Goal: Transaction & Acquisition: Purchase product/service

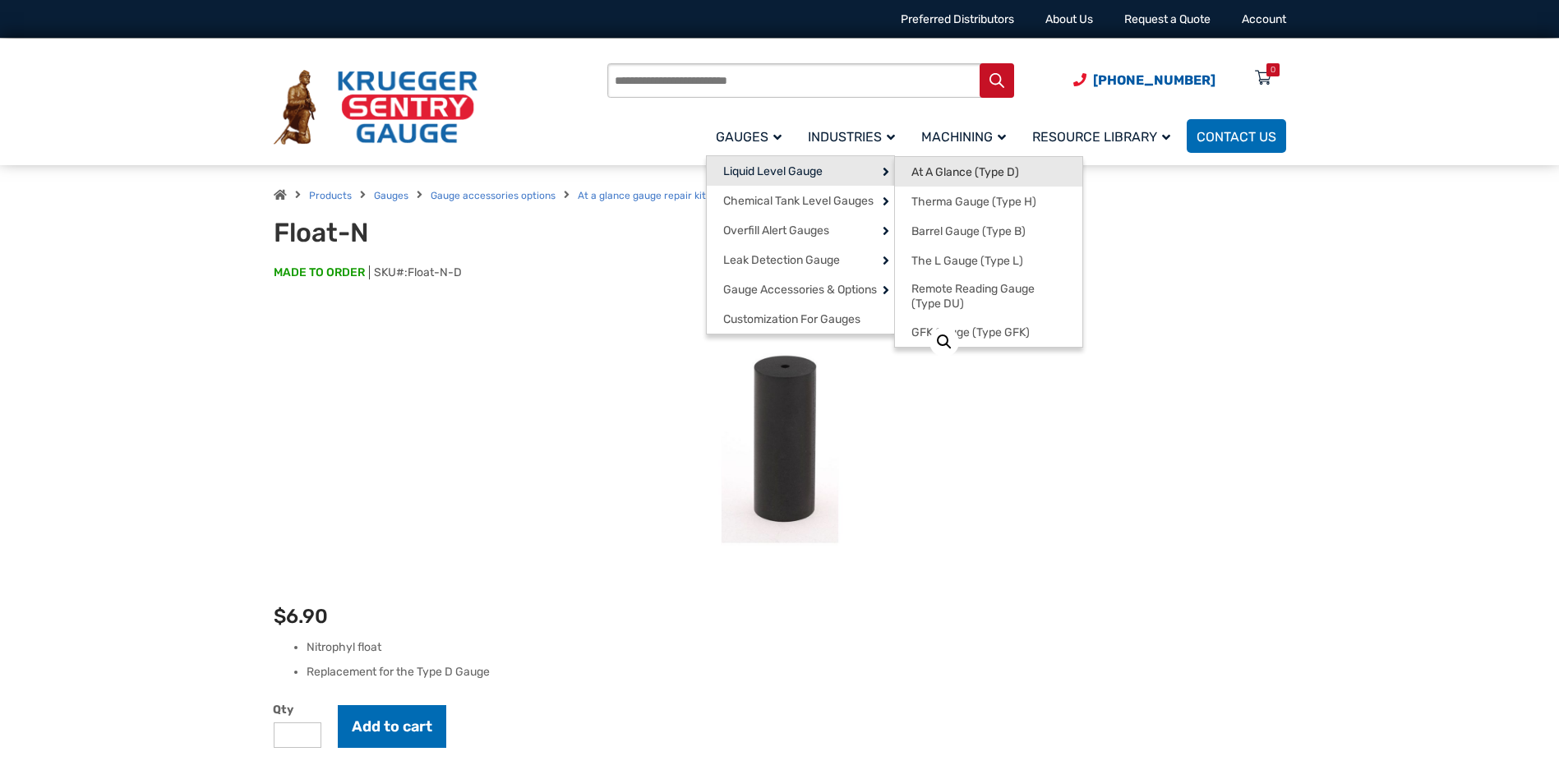
click at [971, 176] on span "At A Glance (Type D)" at bounding box center [964, 172] width 108 height 15
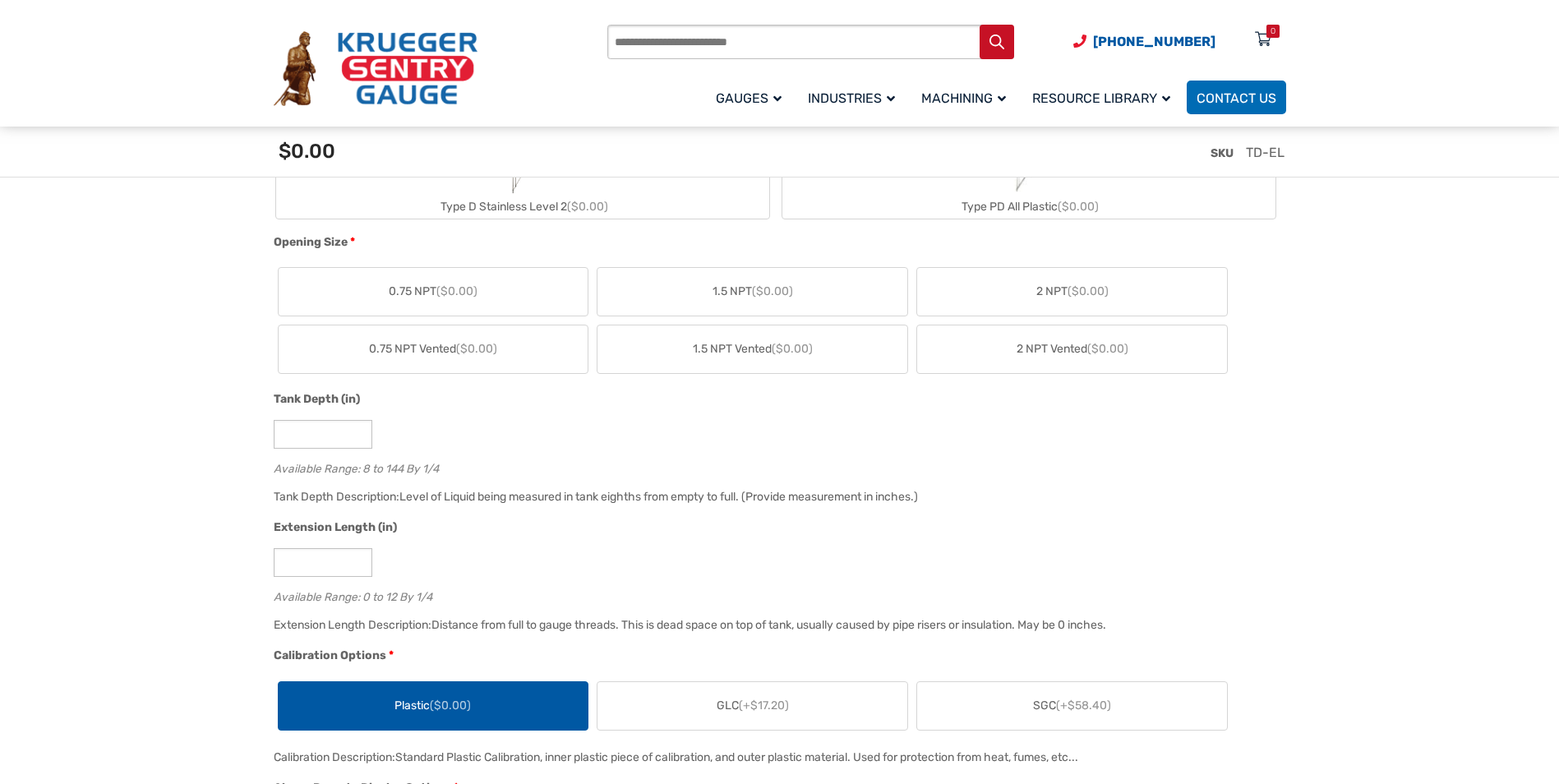
scroll to position [821, 0]
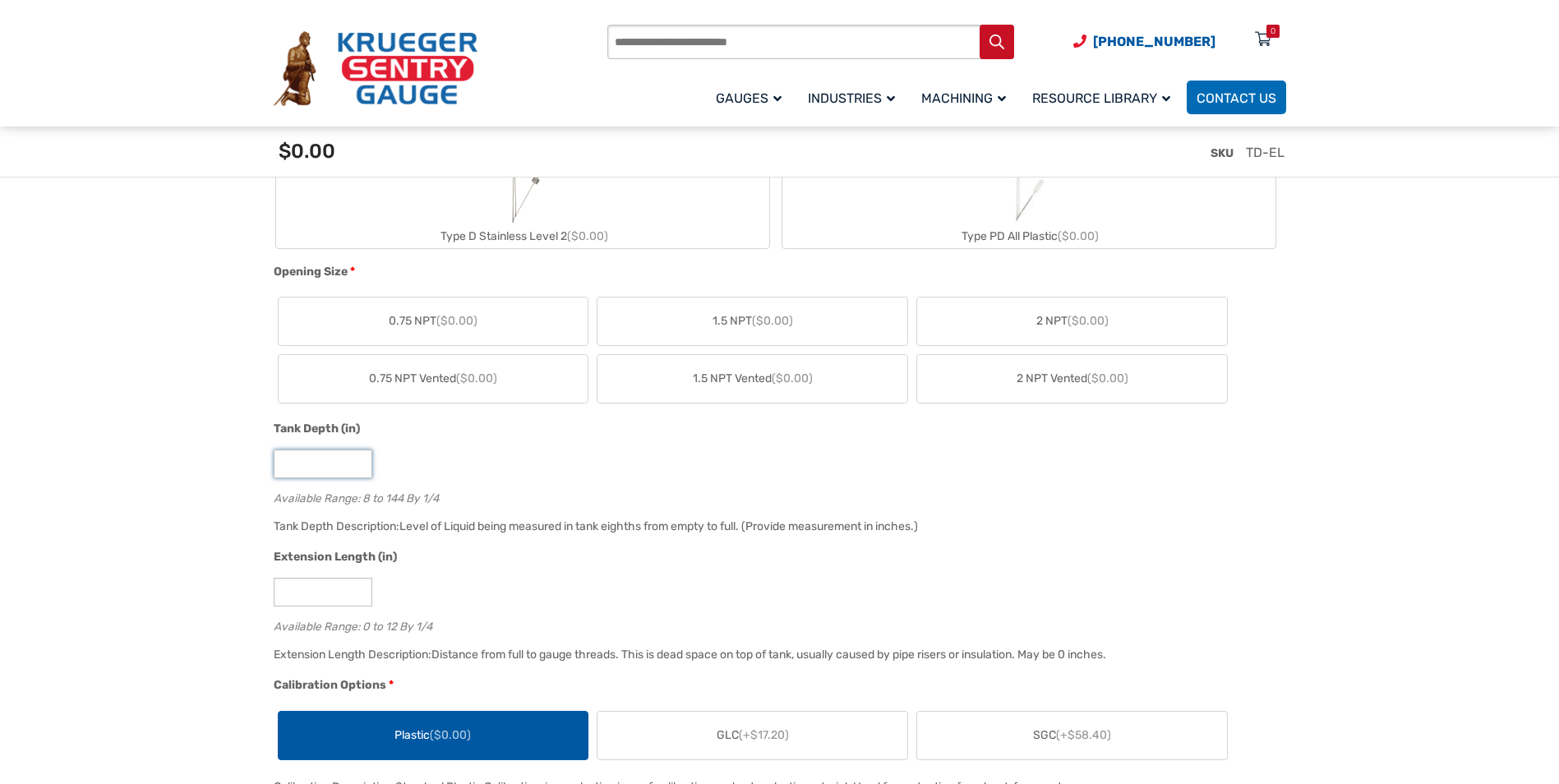
drag, startPoint x: 359, startPoint y: 464, endPoint x: 204, endPoint y: 486, distance: 156.6
click at [273, 478] on input "*" at bounding box center [322, 464] width 98 height 28
type input "**"
click at [359, 458] on input "**" at bounding box center [322, 464] width 98 height 28
click at [327, 602] on input "*" at bounding box center [322, 591] width 98 height 28
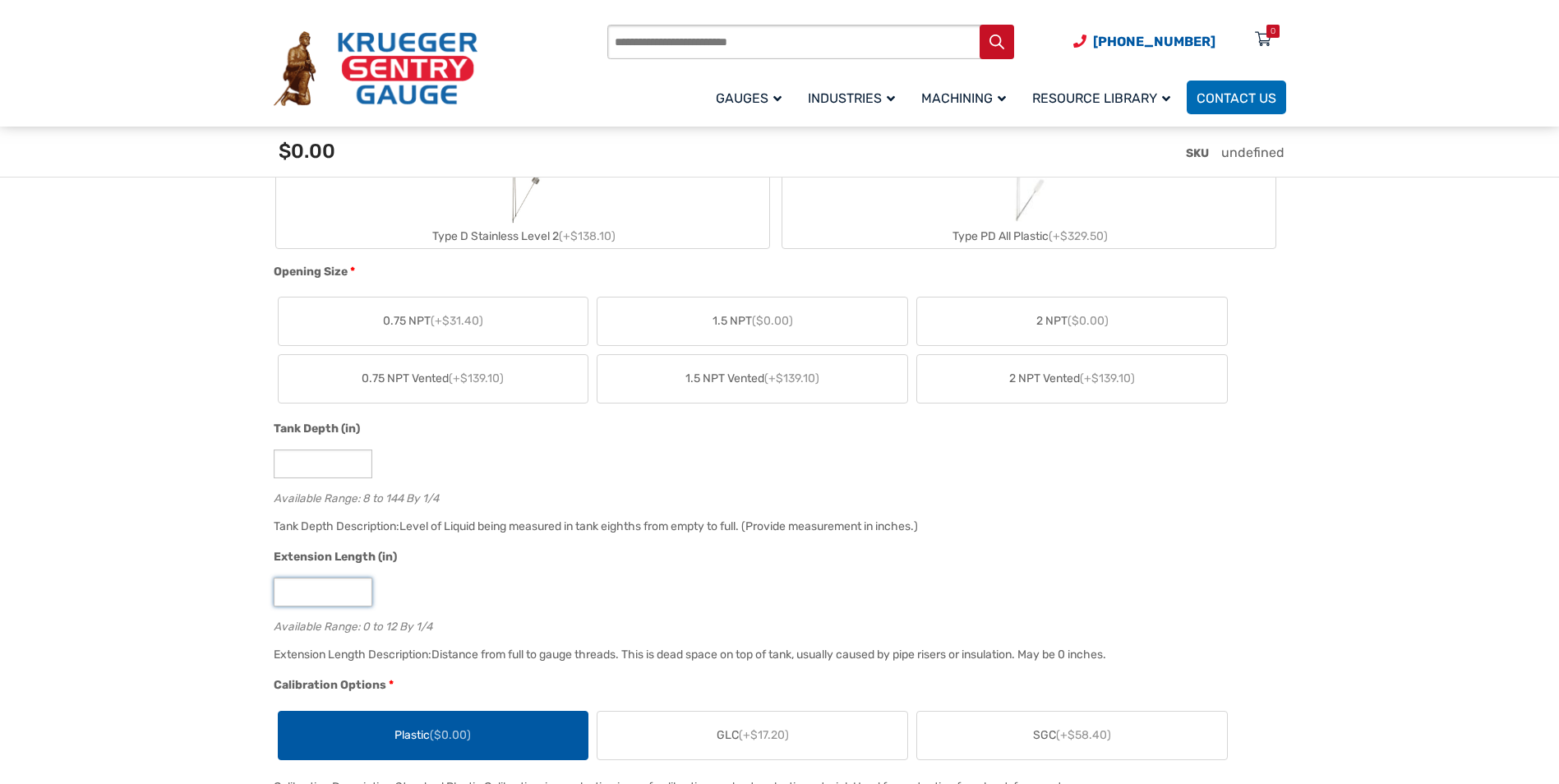
click at [359, 589] on input "*" at bounding box center [322, 591] width 98 height 28
click at [361, 588] on input "*" at bounding box center [322, 591] width 98 height 28
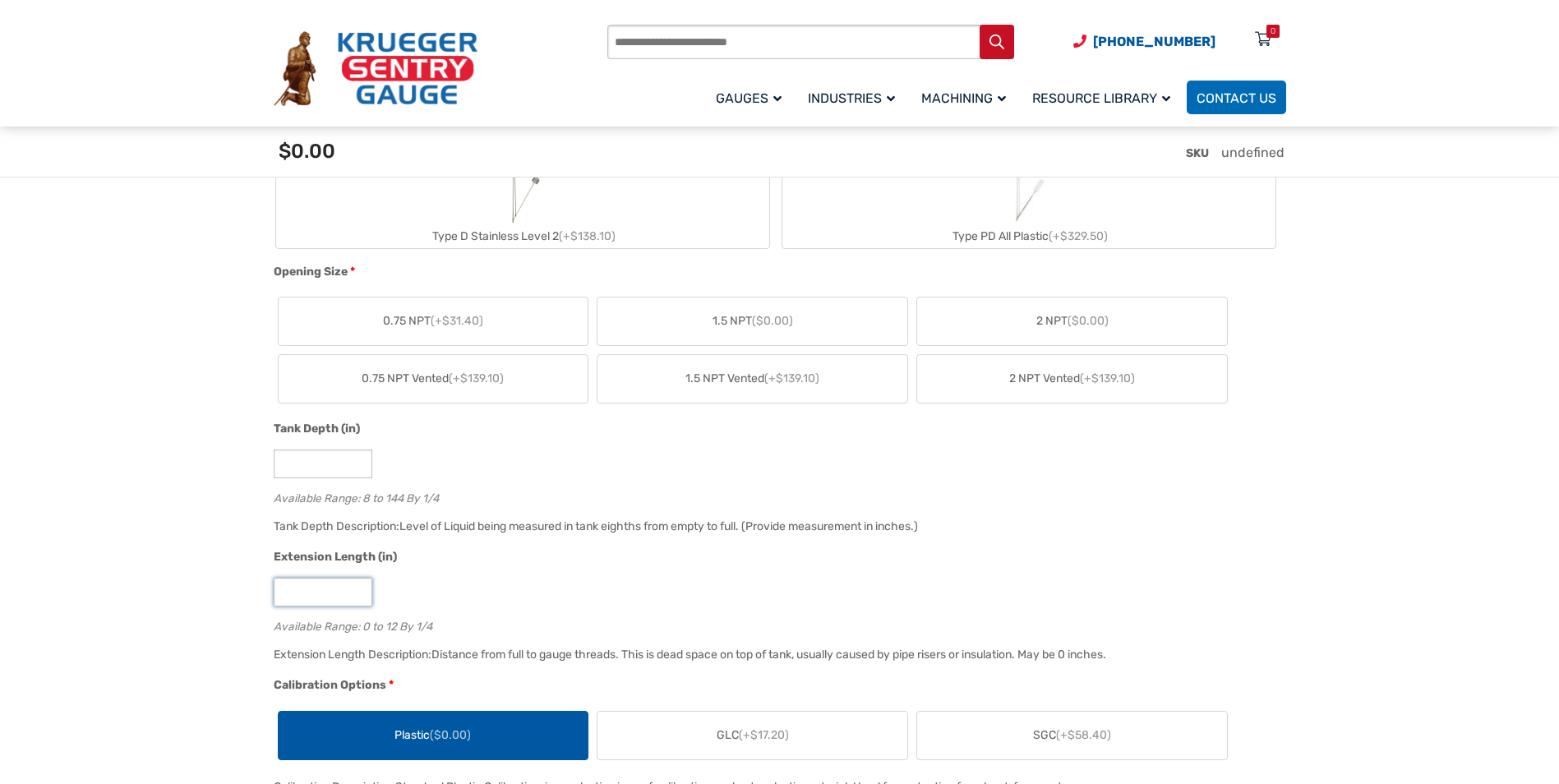
click at [361, 588] on input "*" at bounding box center [322, 591] width 98 height 28
click at [361, 588] on input "**" at bounding box center [322, 591] width 98 height 28
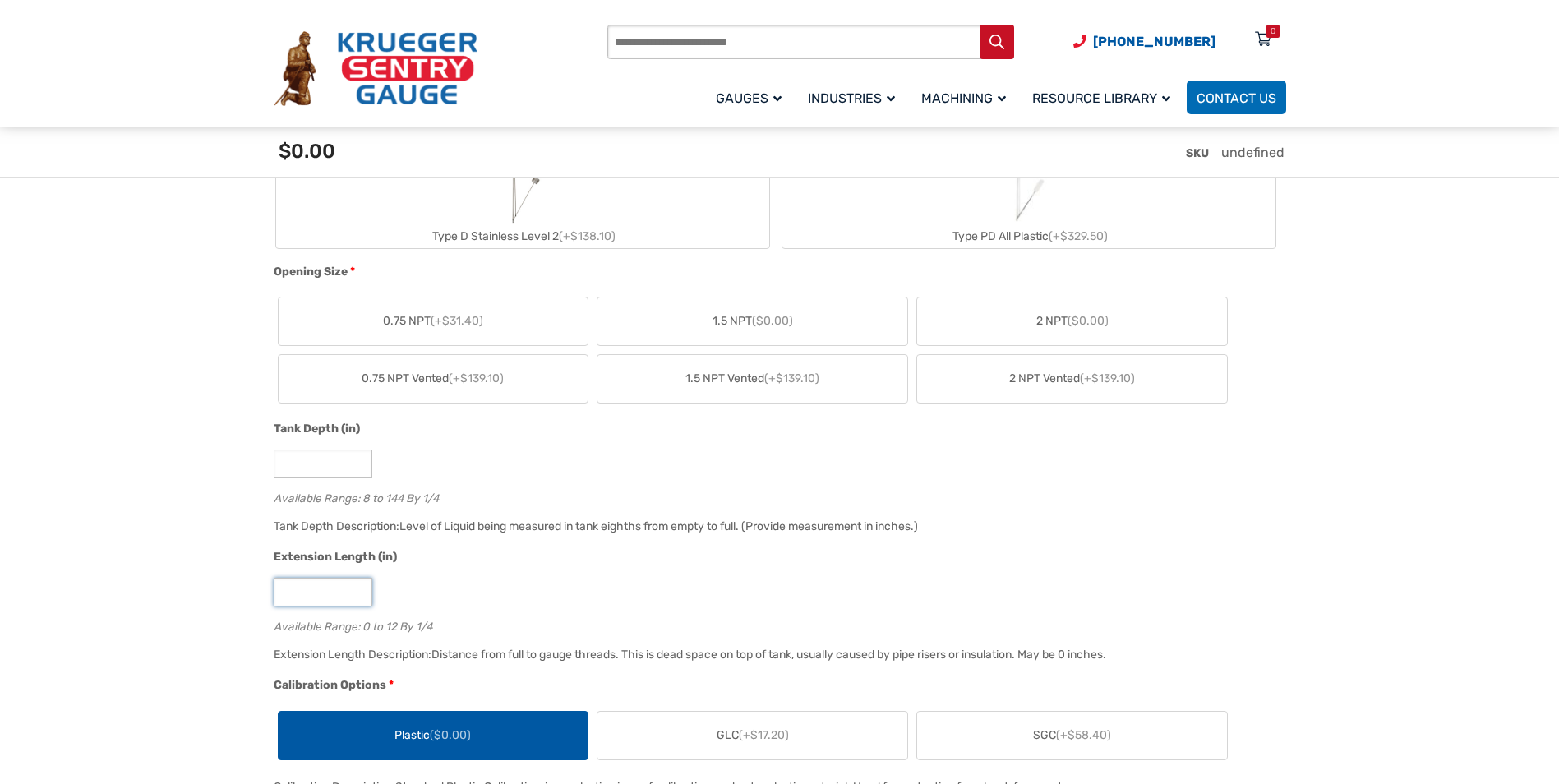
click at [361, 588] on input "**" at bounding box center [322, 591] width 98 height 28
click at [361, 596] on input "**" at bounding box center [322, 591] width 98 height 28
click at [361, 596] on input "*" at bounding box center [322, 591] width 98 height 28
click at [359, 585] on input "*" at bounding box center [322, 591] width 98 height 28
click at [360, 588] on input "**" at bounding box center [322, 591] width 98 height 28
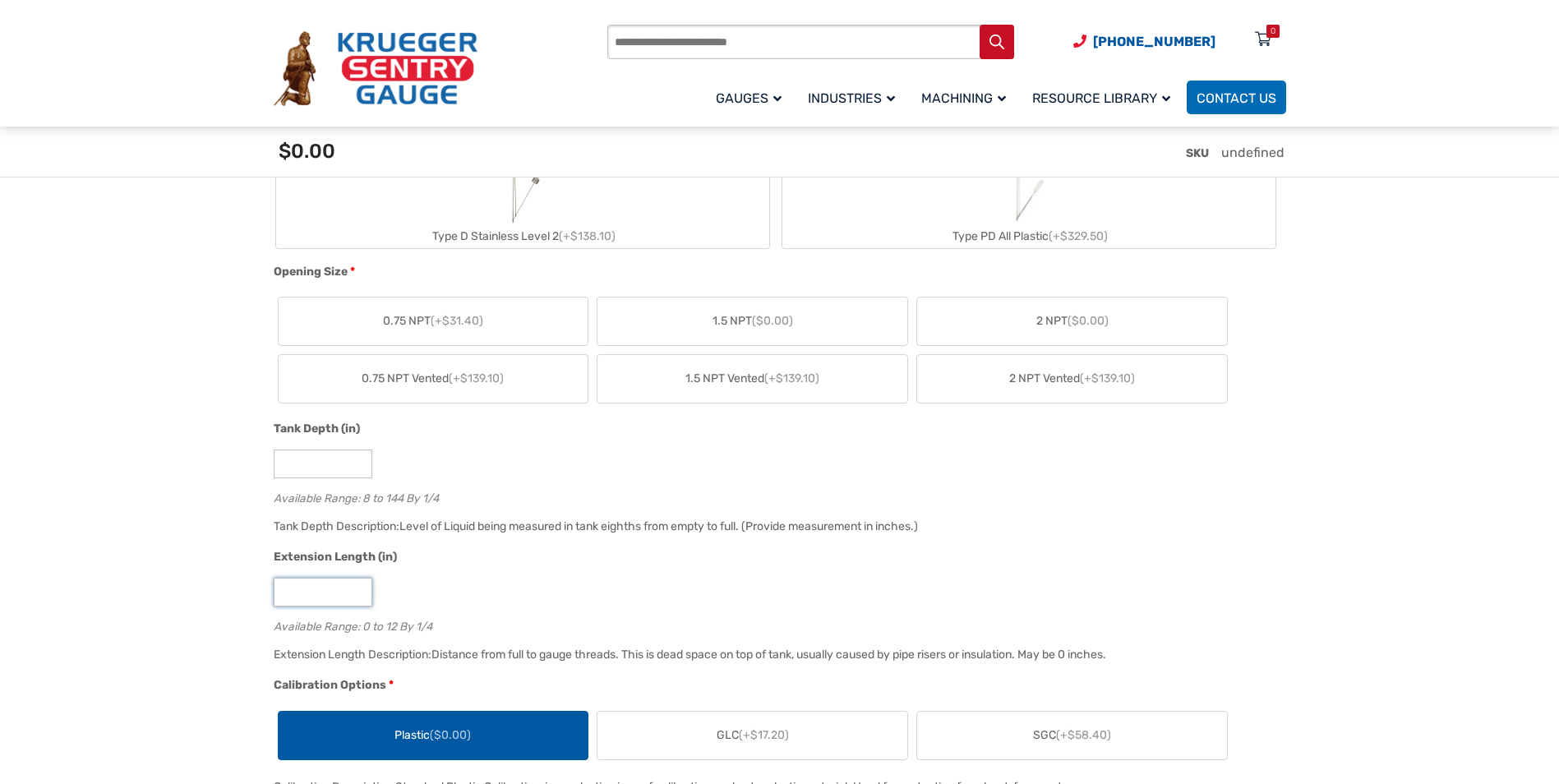
click at [361, 600] on input "*" at bounding box center [322, 591] width 98 height 28
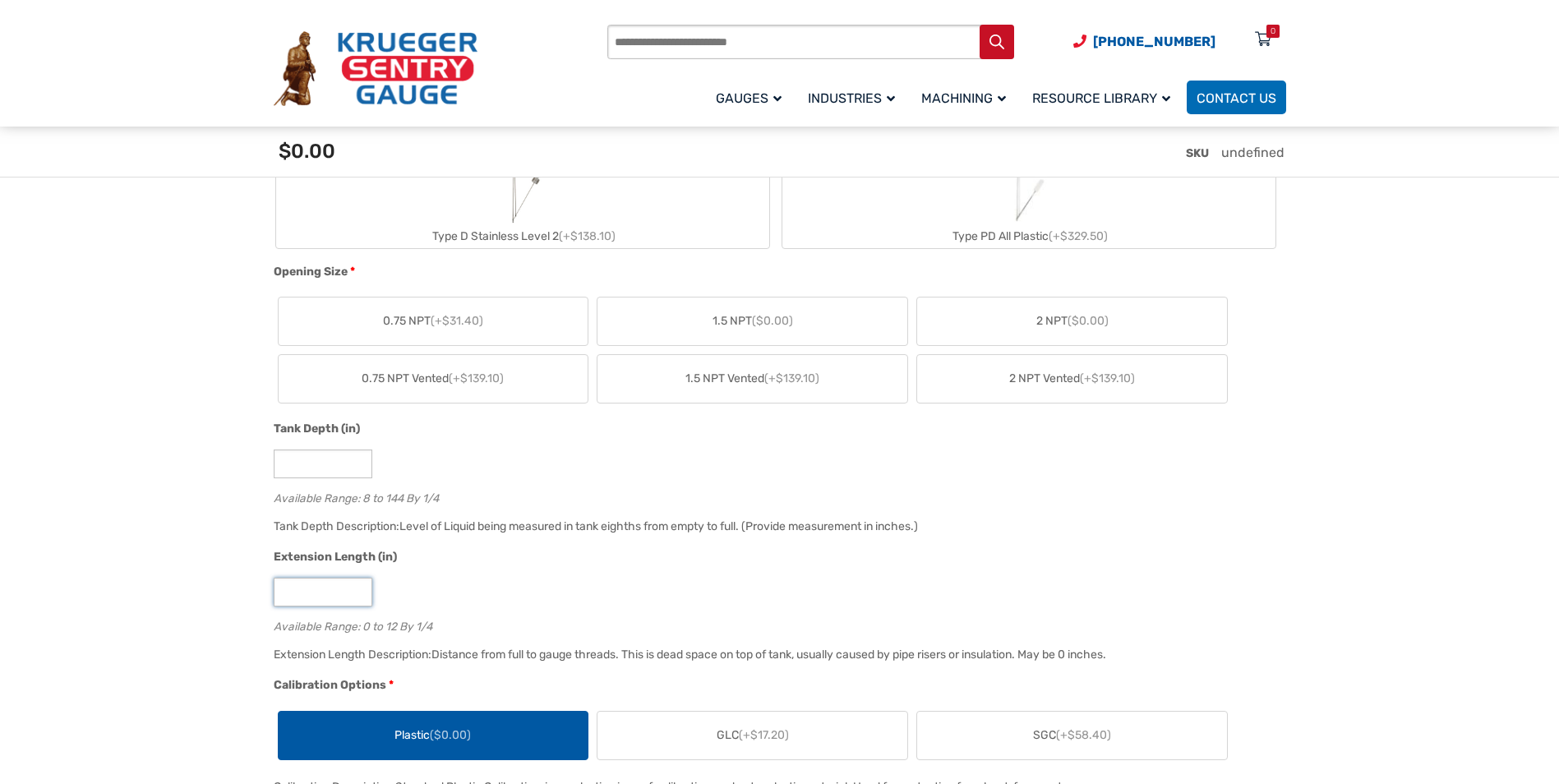
click at [361, 600] on input "*" at bounding box center [322, 591] width 98 height 28
type input "*"
click at [361, 600] on input "*" at bounding box center [322, 591] width 98 height 28
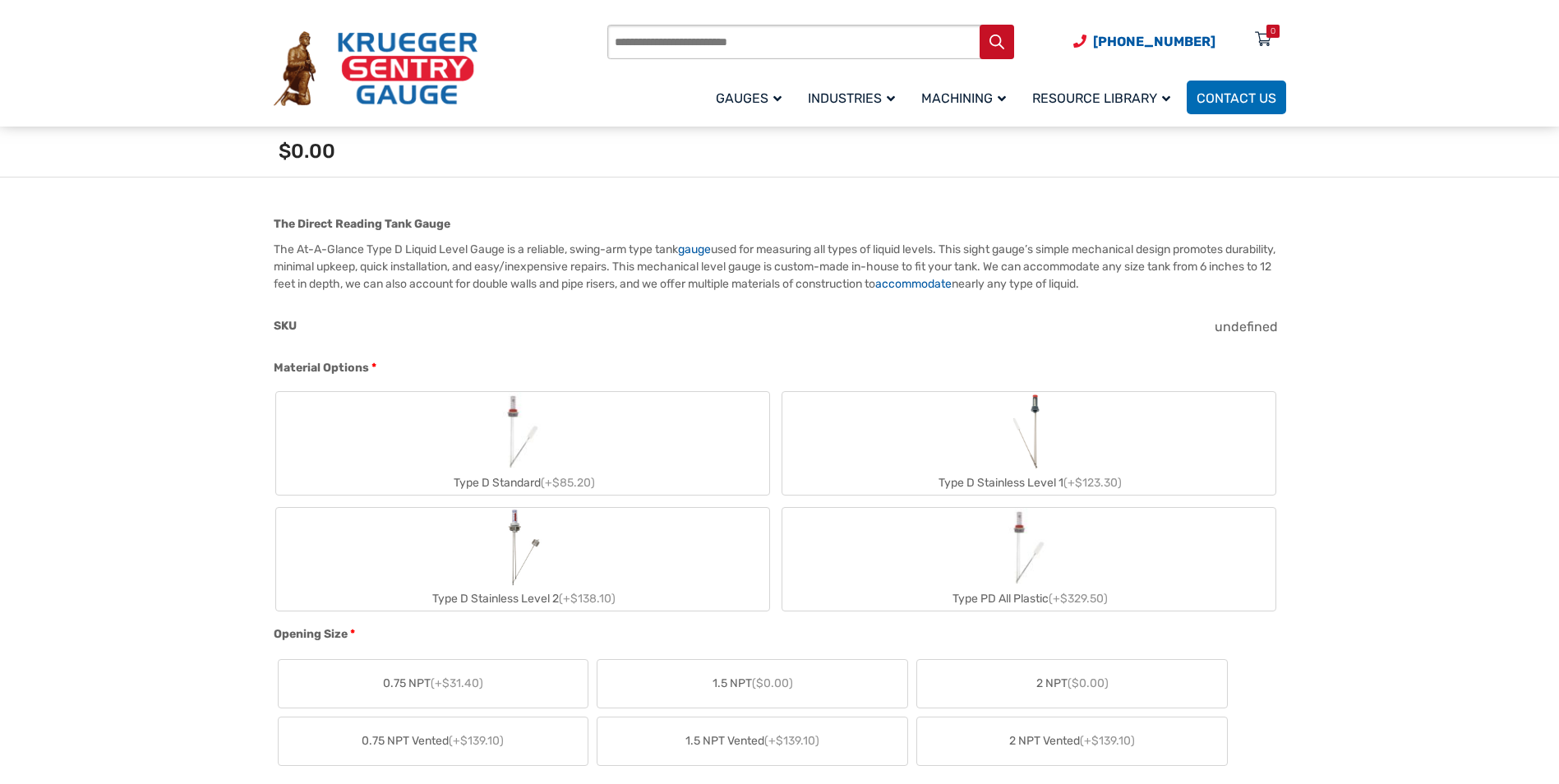
scroll to position [657, 0]
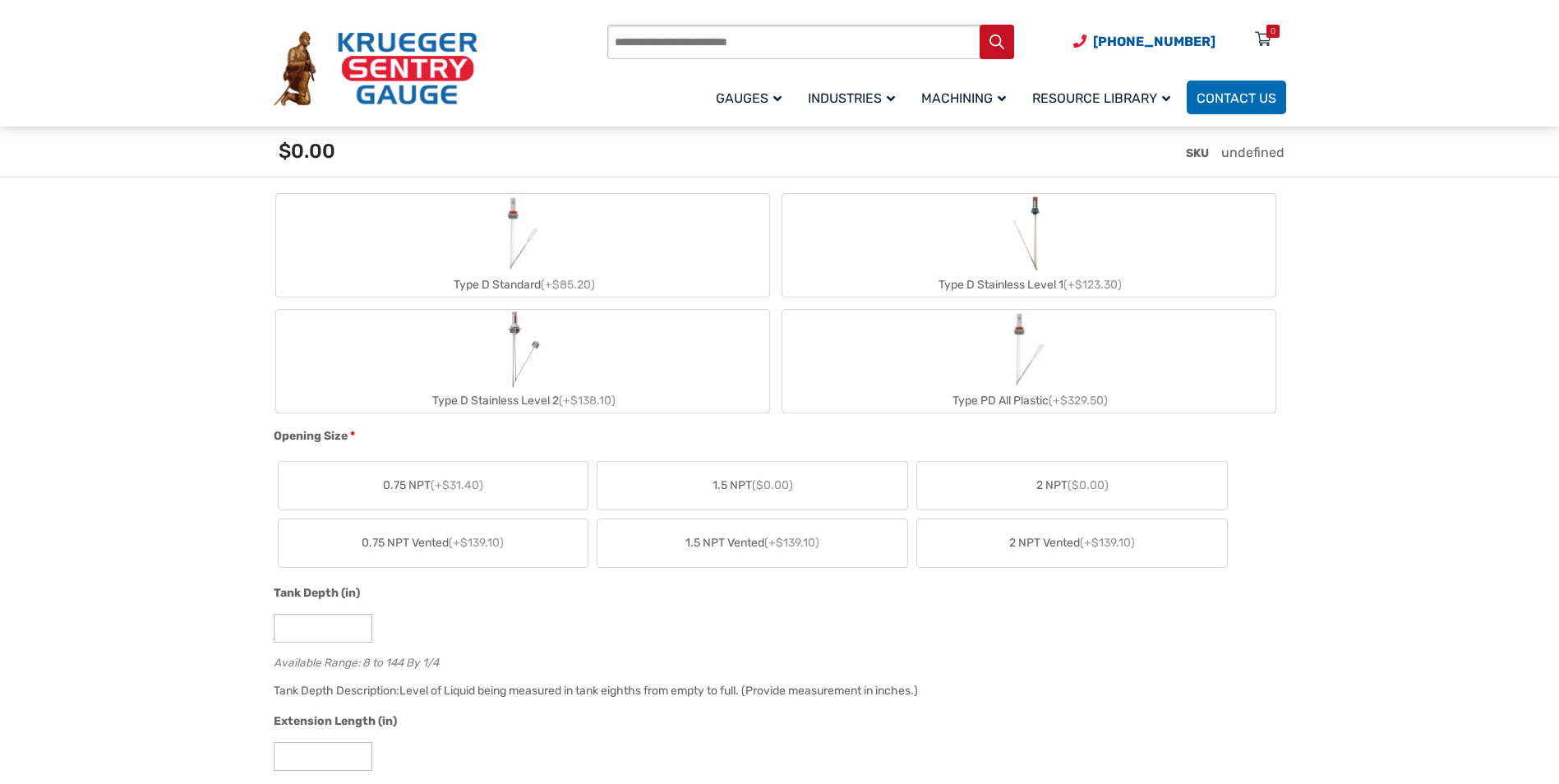
click at [709, 486] on label "1.5 NPT ($0.00)" at bounding box center [751, 485] width 309 height 47
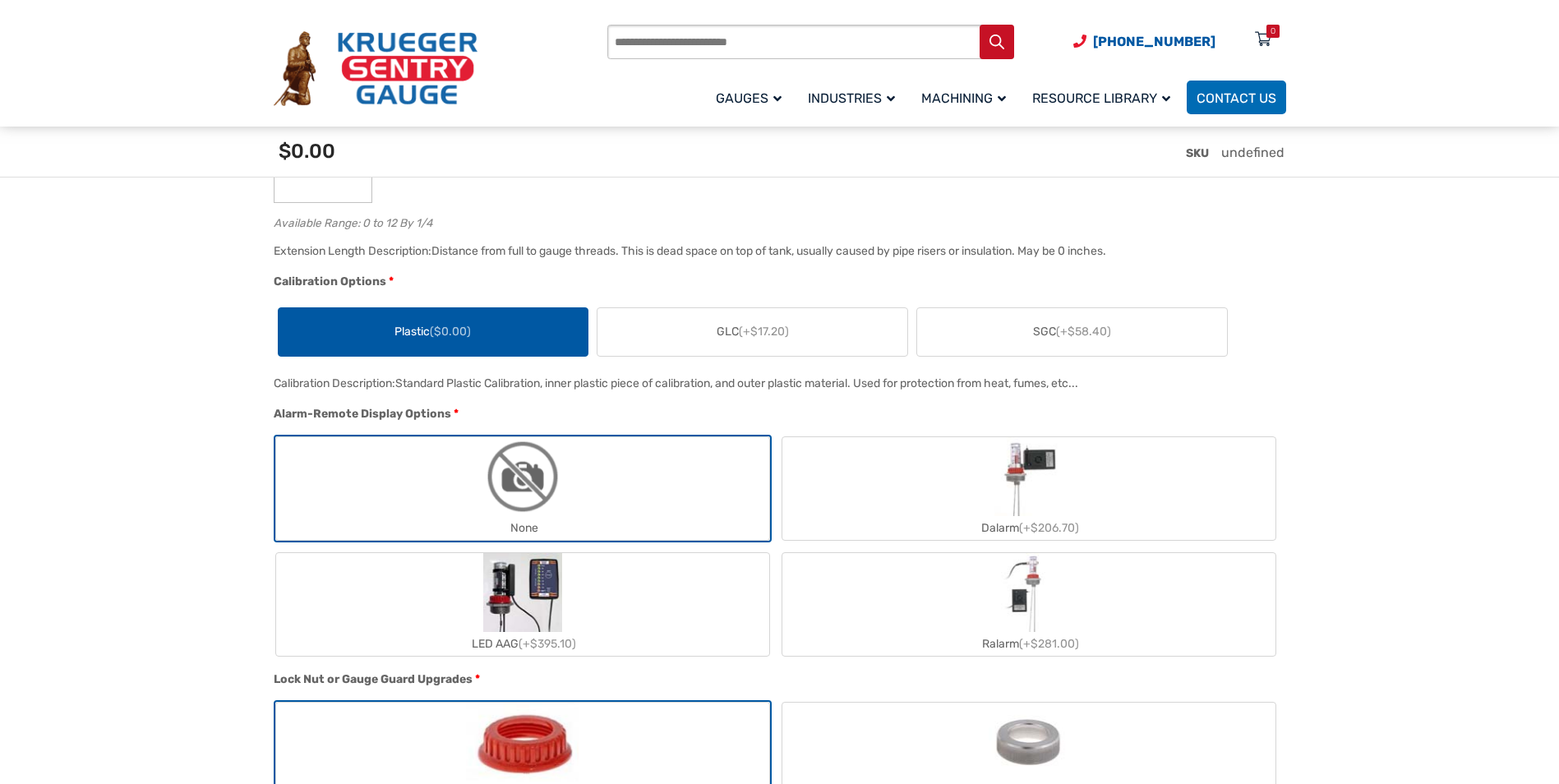
scroll to position [1232, 0]
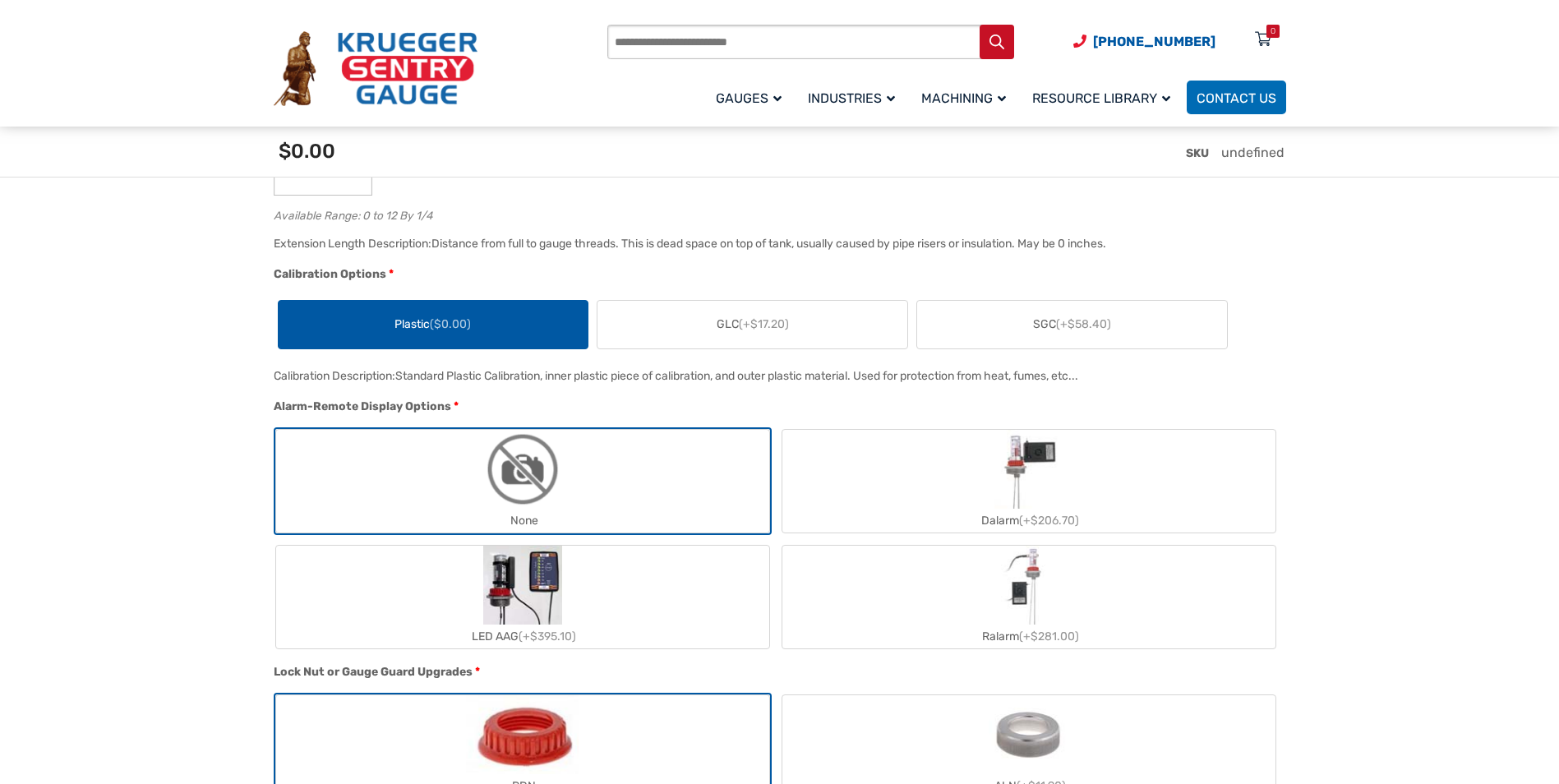
click at [502, 503] on img "None" at bounding box center [523, 470] width 79 height 79
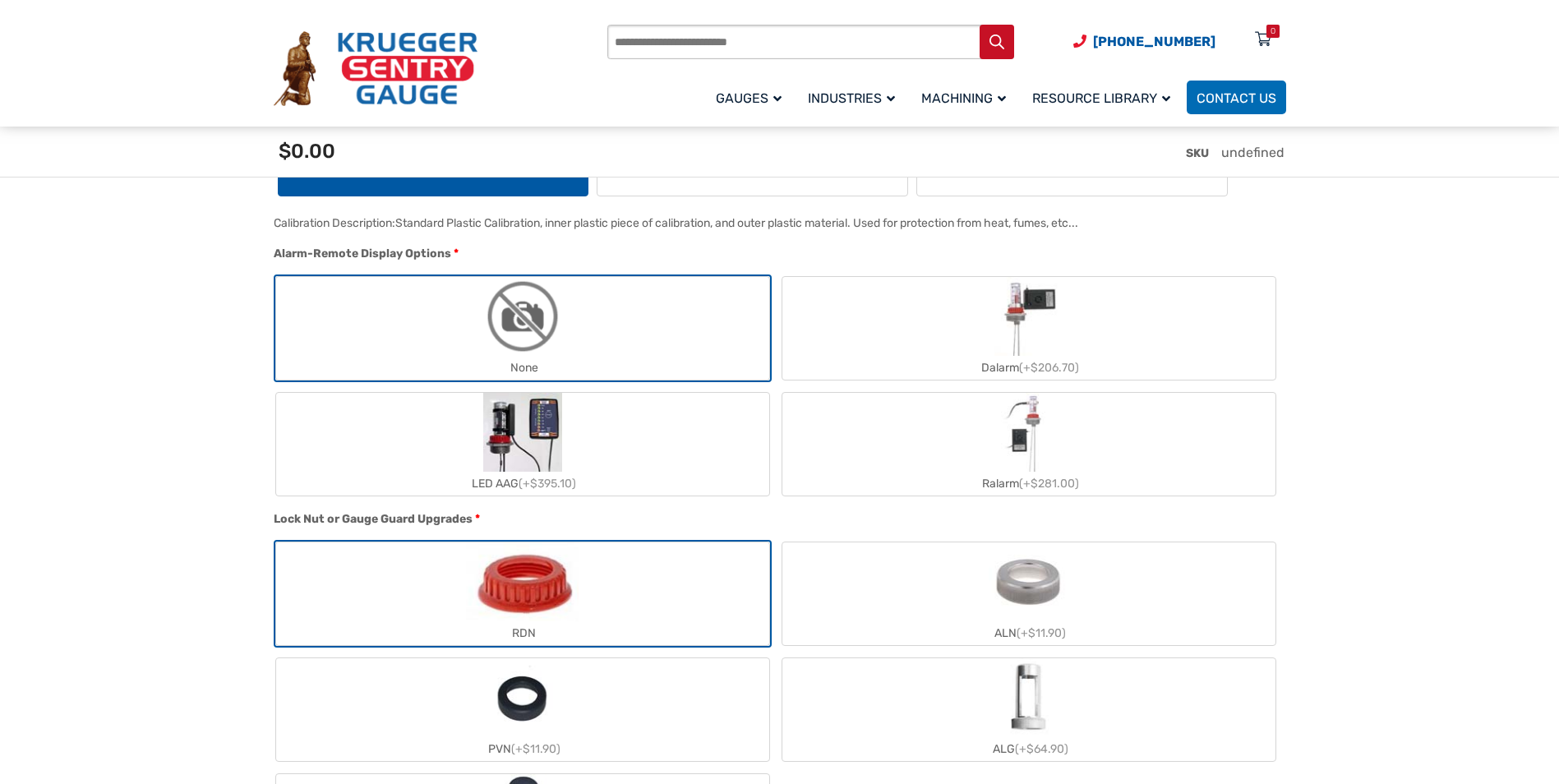
scroll to position [1478, 0]
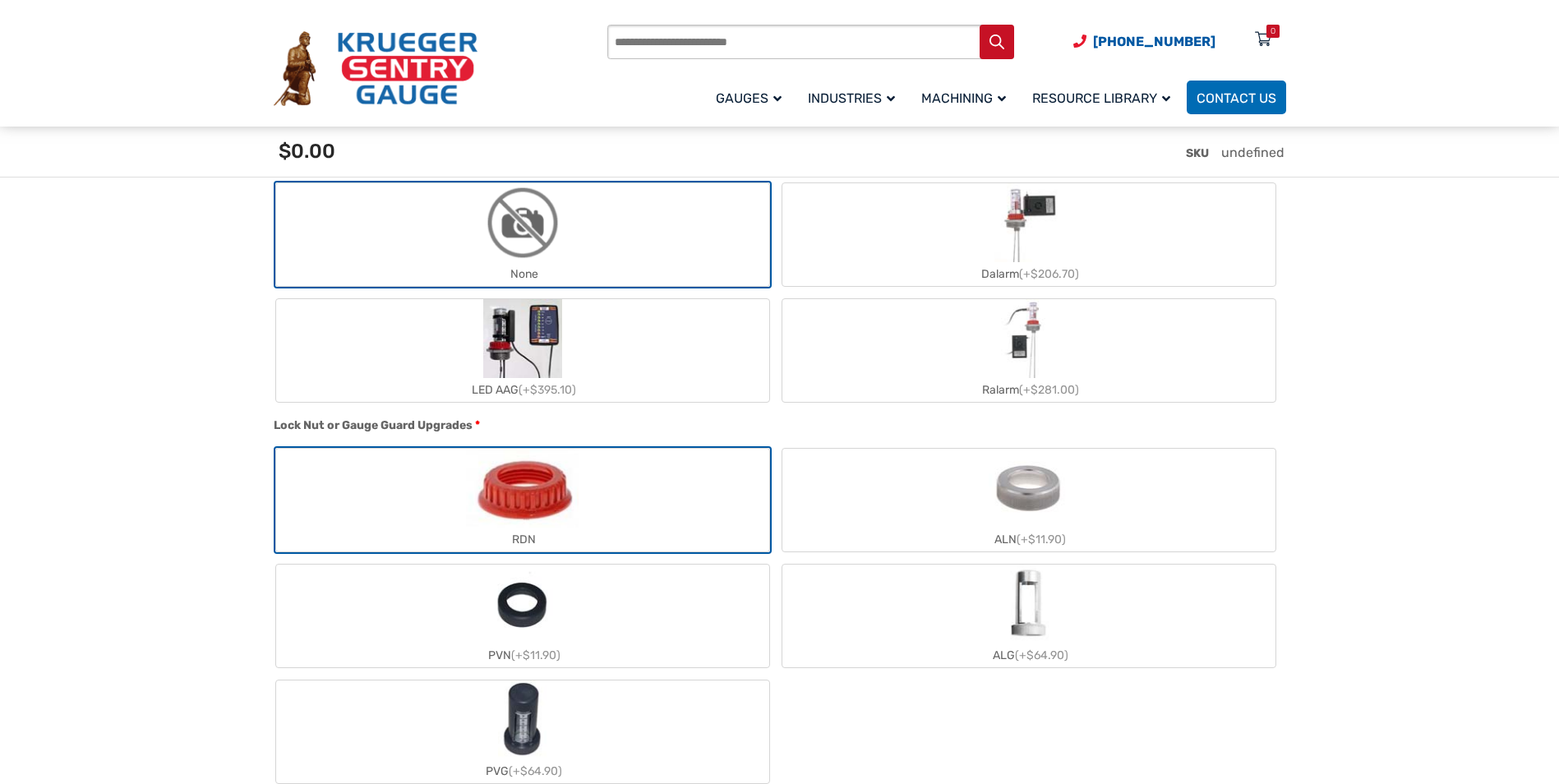
click at [578, 520] on label "RDN" at bounding box center [522, 500] width 493 height 103
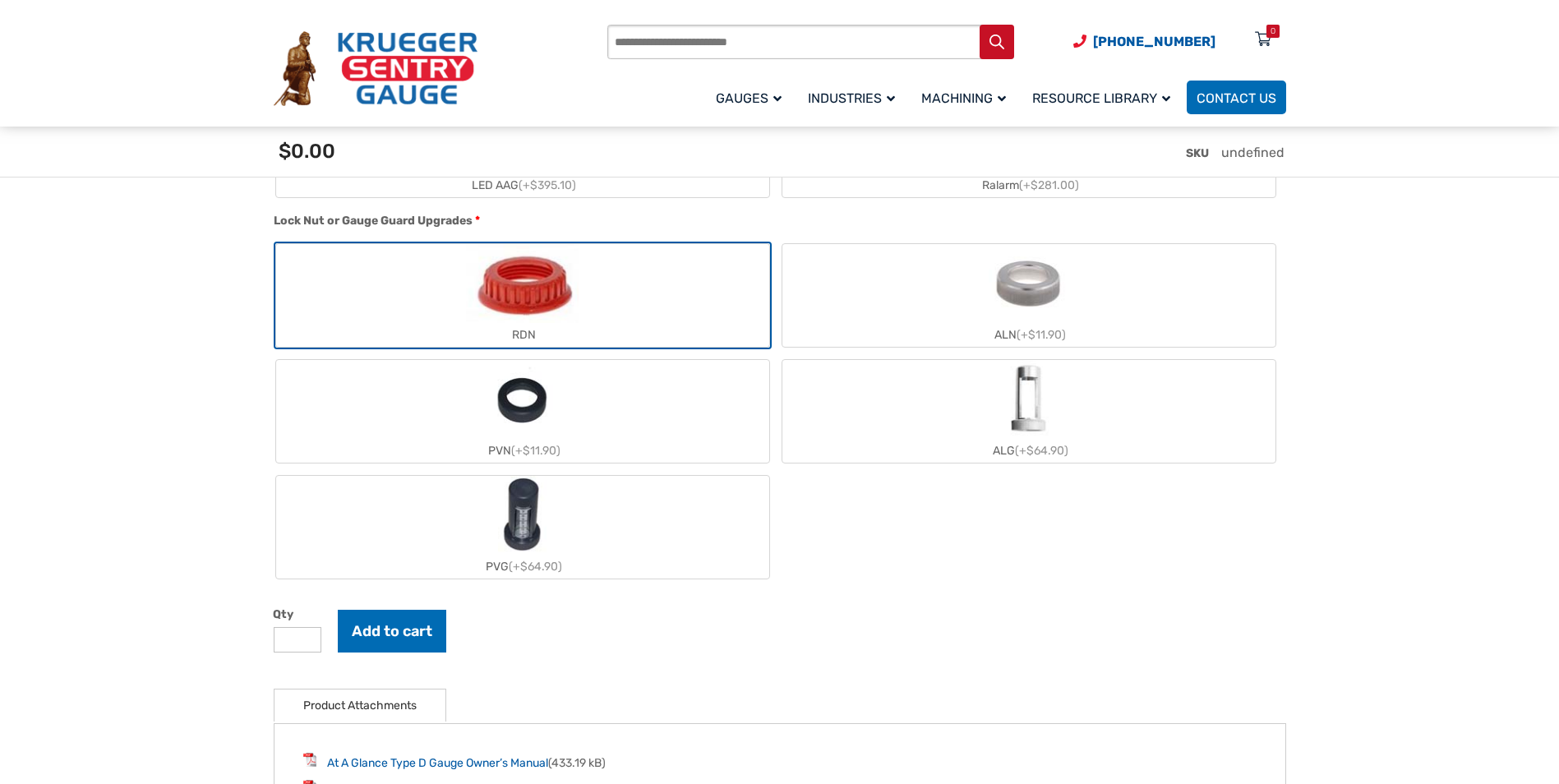
scroll to position [1560, 0]
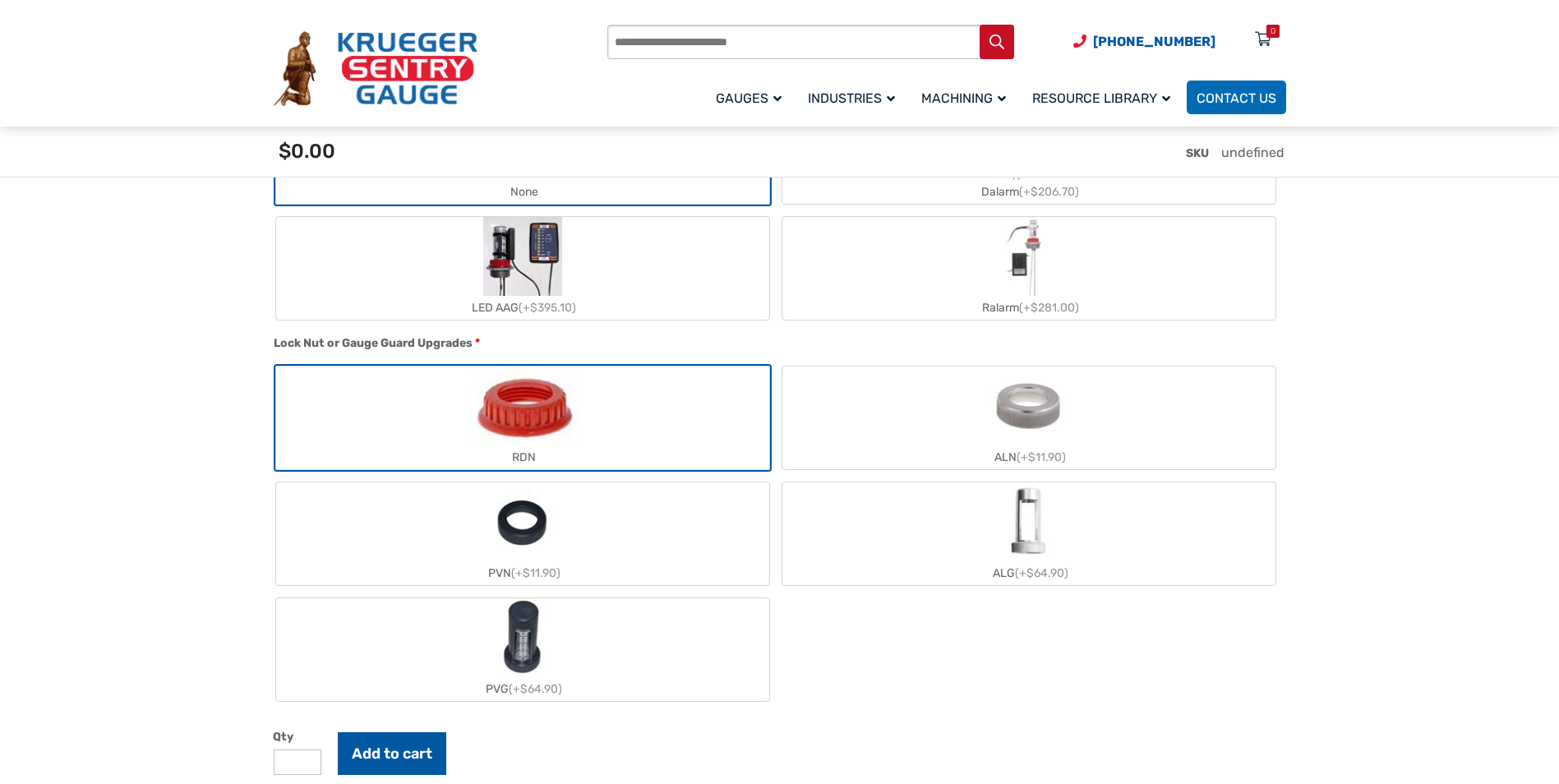
click at [390, 742] on button "Add to cart" at bounding box center [392, 753] width 109 height 43
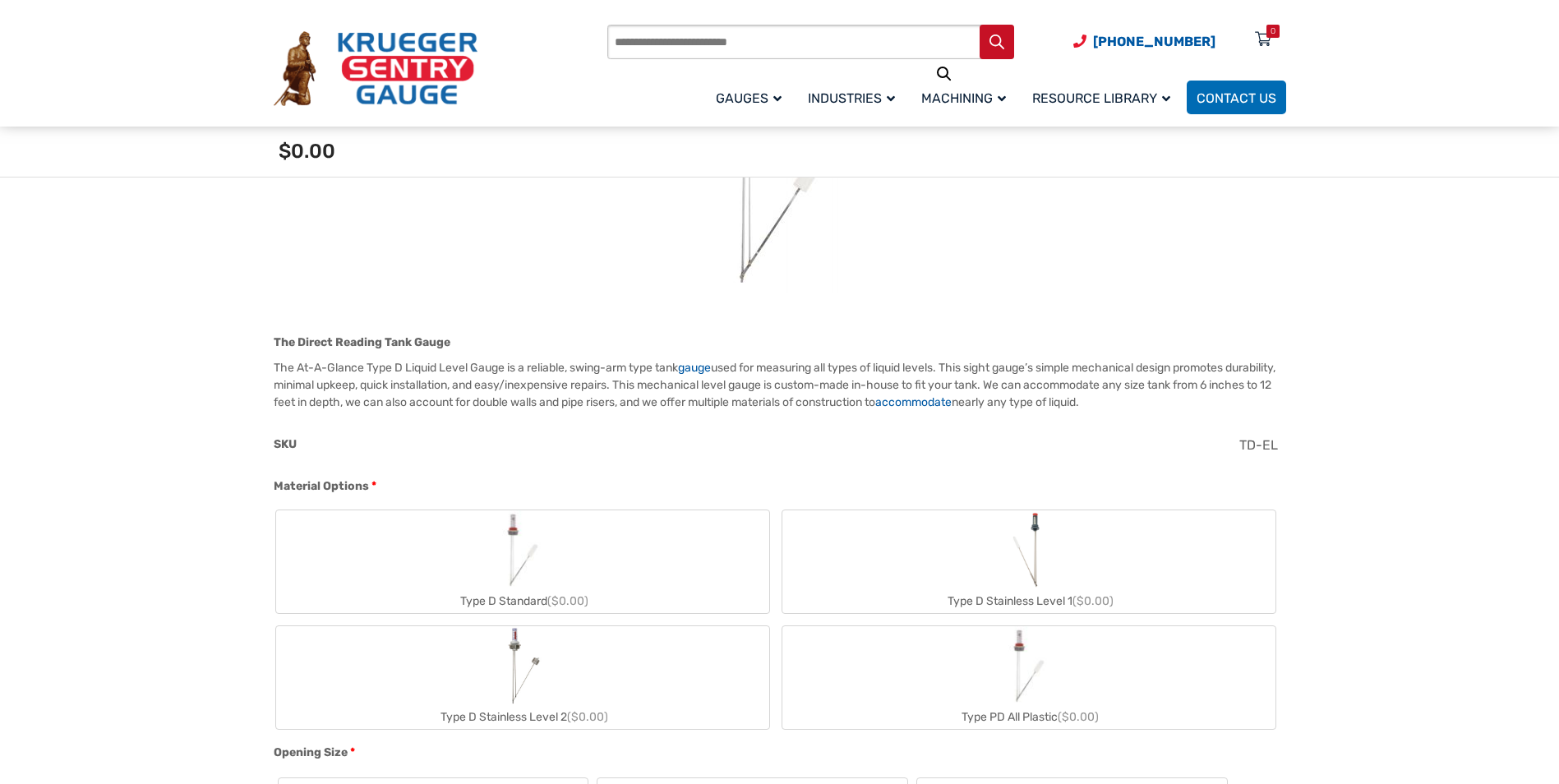
scroll to position [328, 0]
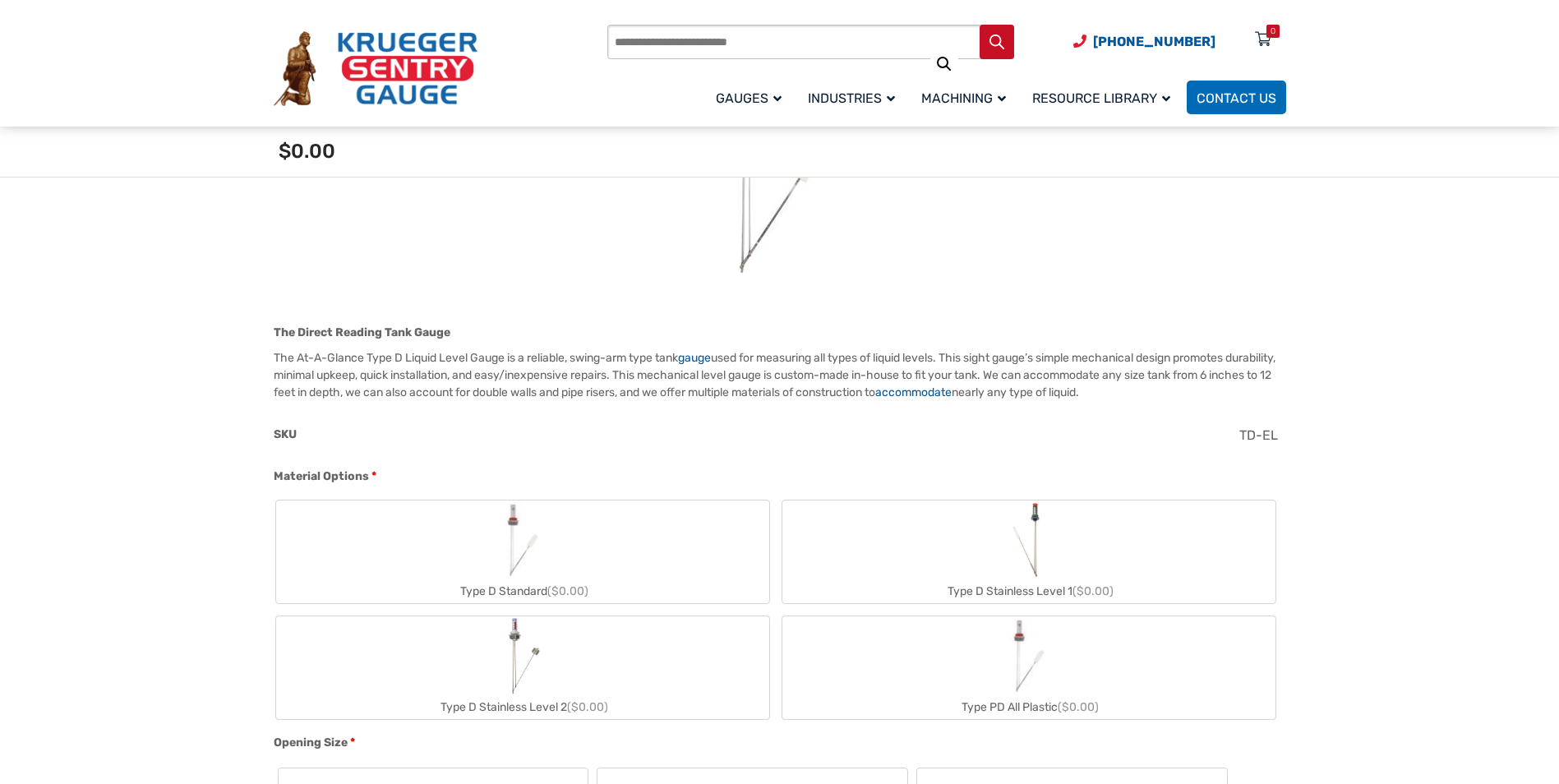
click at [457, 558] on label "Type D Standard ($0.00)" at bounding box center [522, 551] width 493 height 103
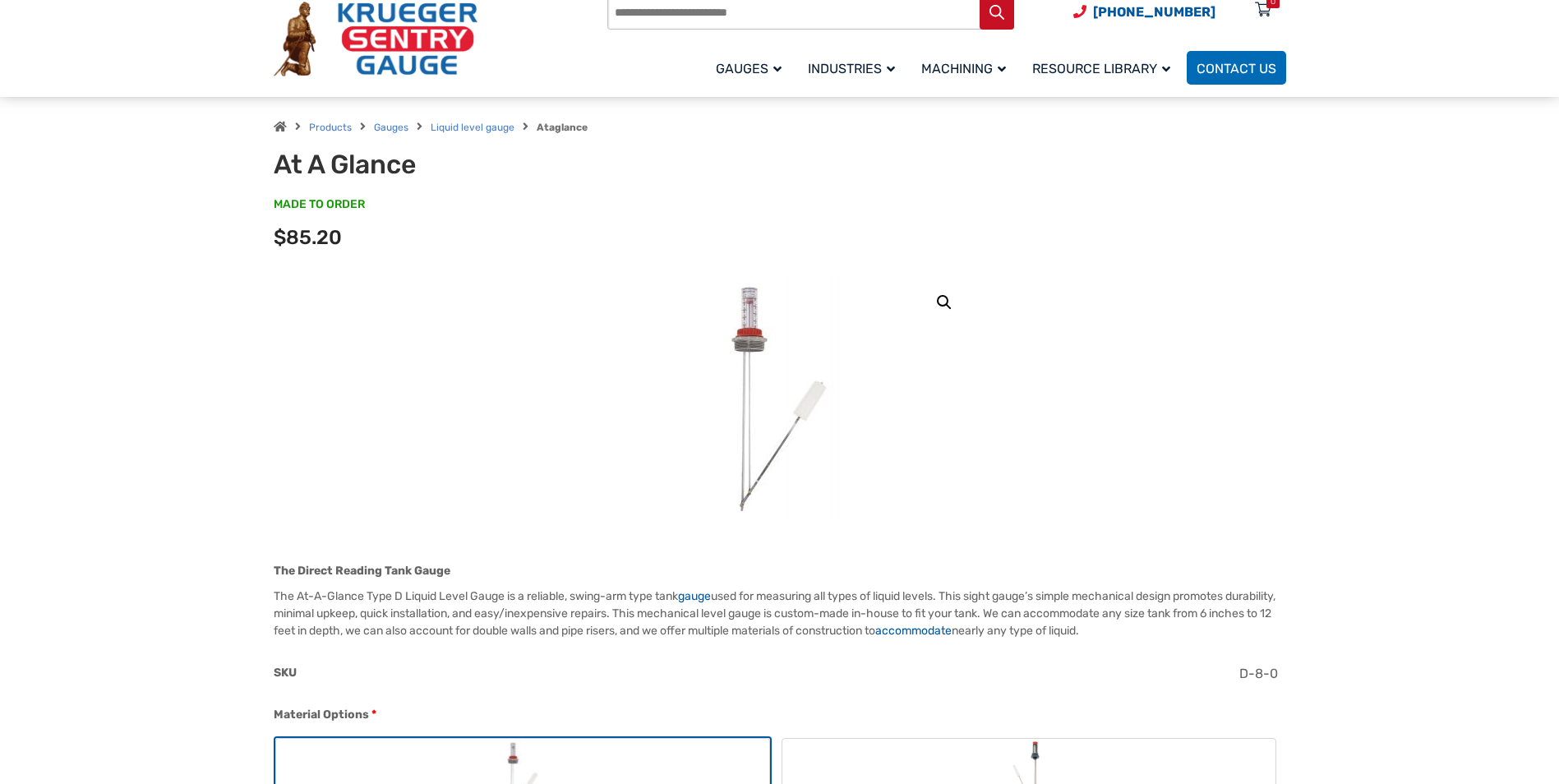
scroll to position [0, 0]
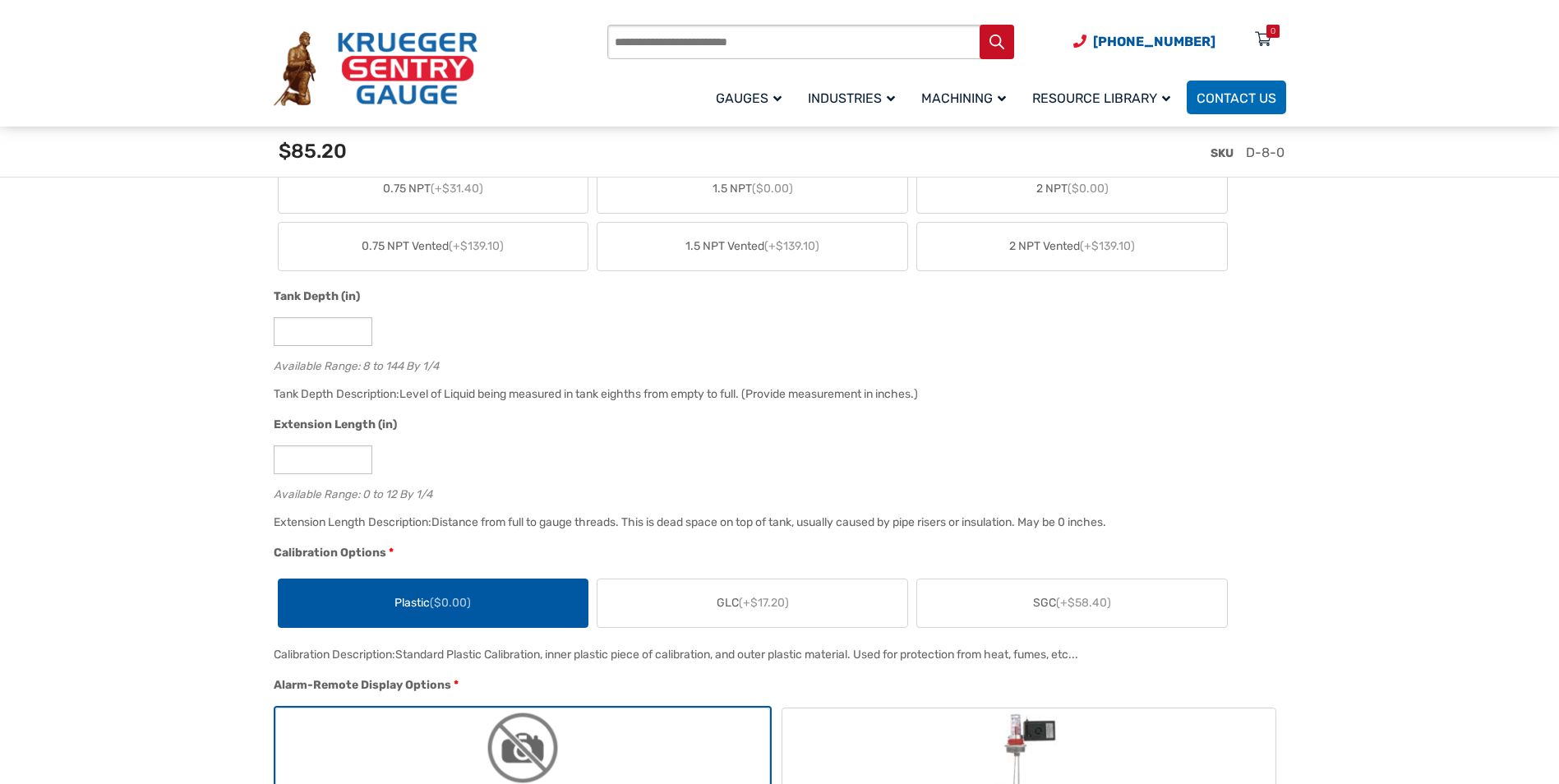
click at [321, 140] on div "SKU D-8-0" at bounding box center [783, 159] width 1027 height 64
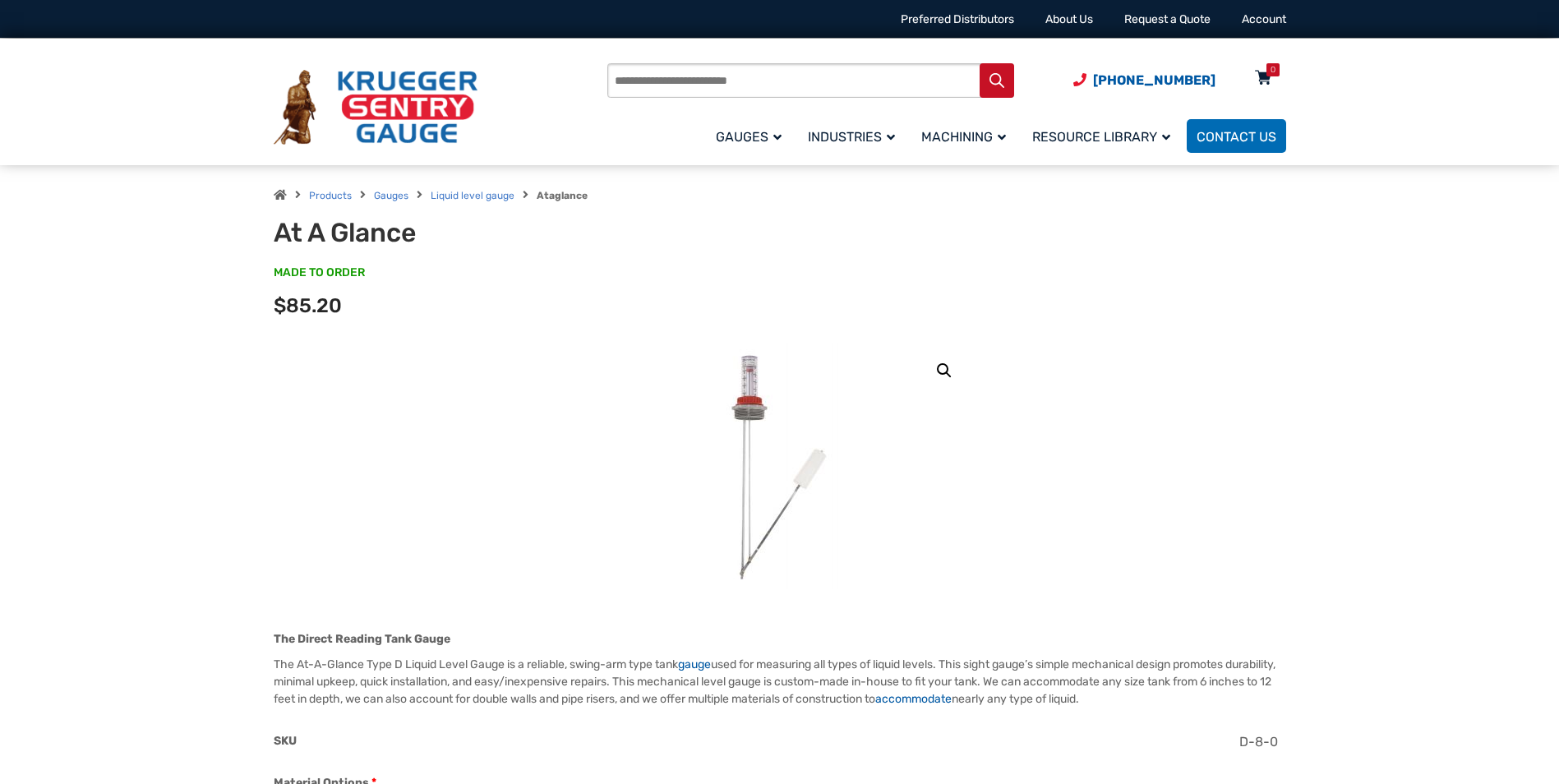
drag, startPoint x: 1264, startPoint y: 63, endPoint x: 1262, endPoint y: 76, distance: 13.2
click at [1262, 76] on div "Products search [PHONE_NUMBER] Menu 0 Menu Account [GEOGRAPHIC_DATA] Liquid Lev…" at bounding box center [946, 108] width 678 height 96
click at [1262, 76] on icon at bounding box center [1263, 78] width 16 height 27
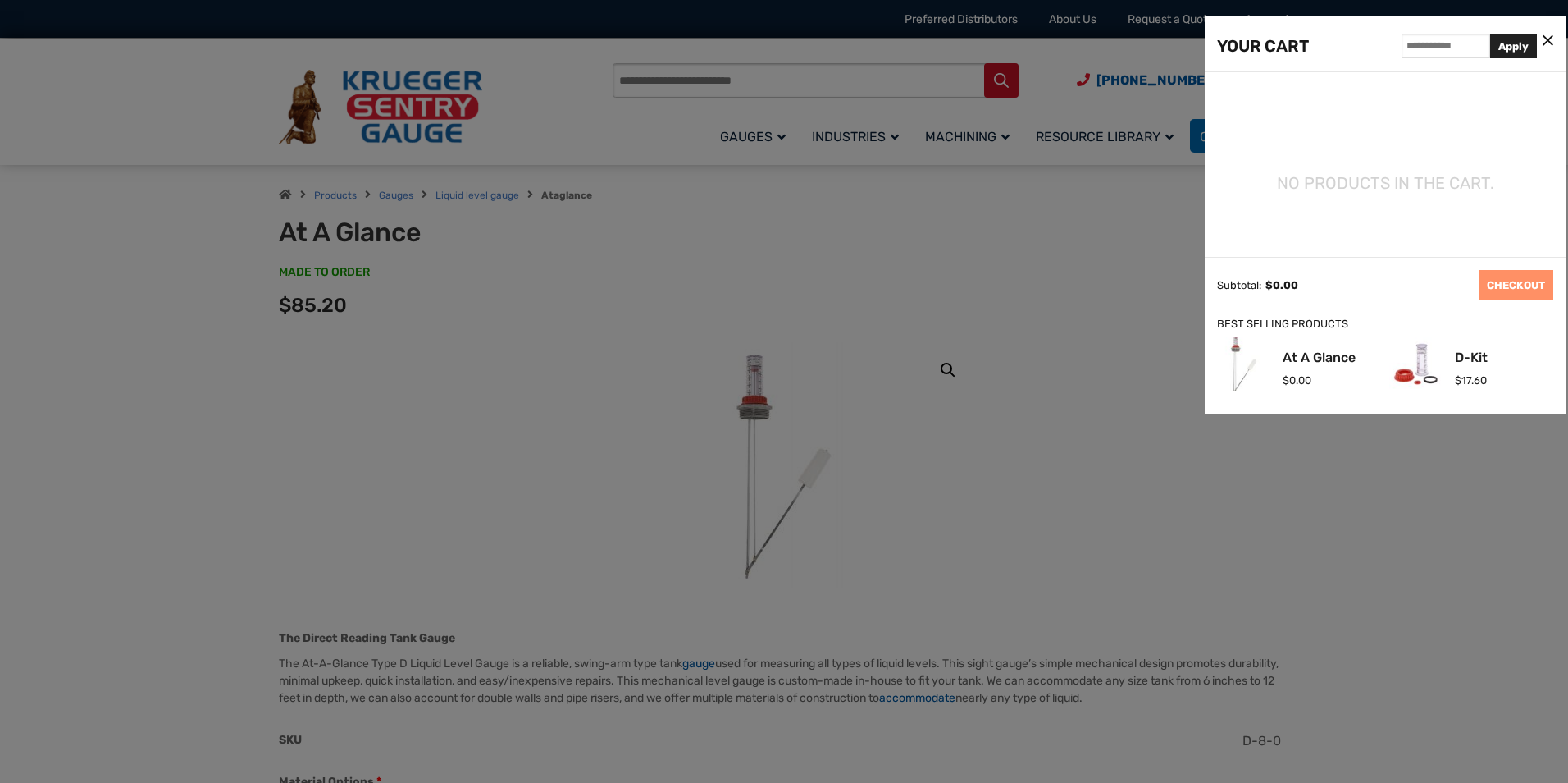
click at [1081, 535] on div at bounding box center [784, 392] width 1568 height 783
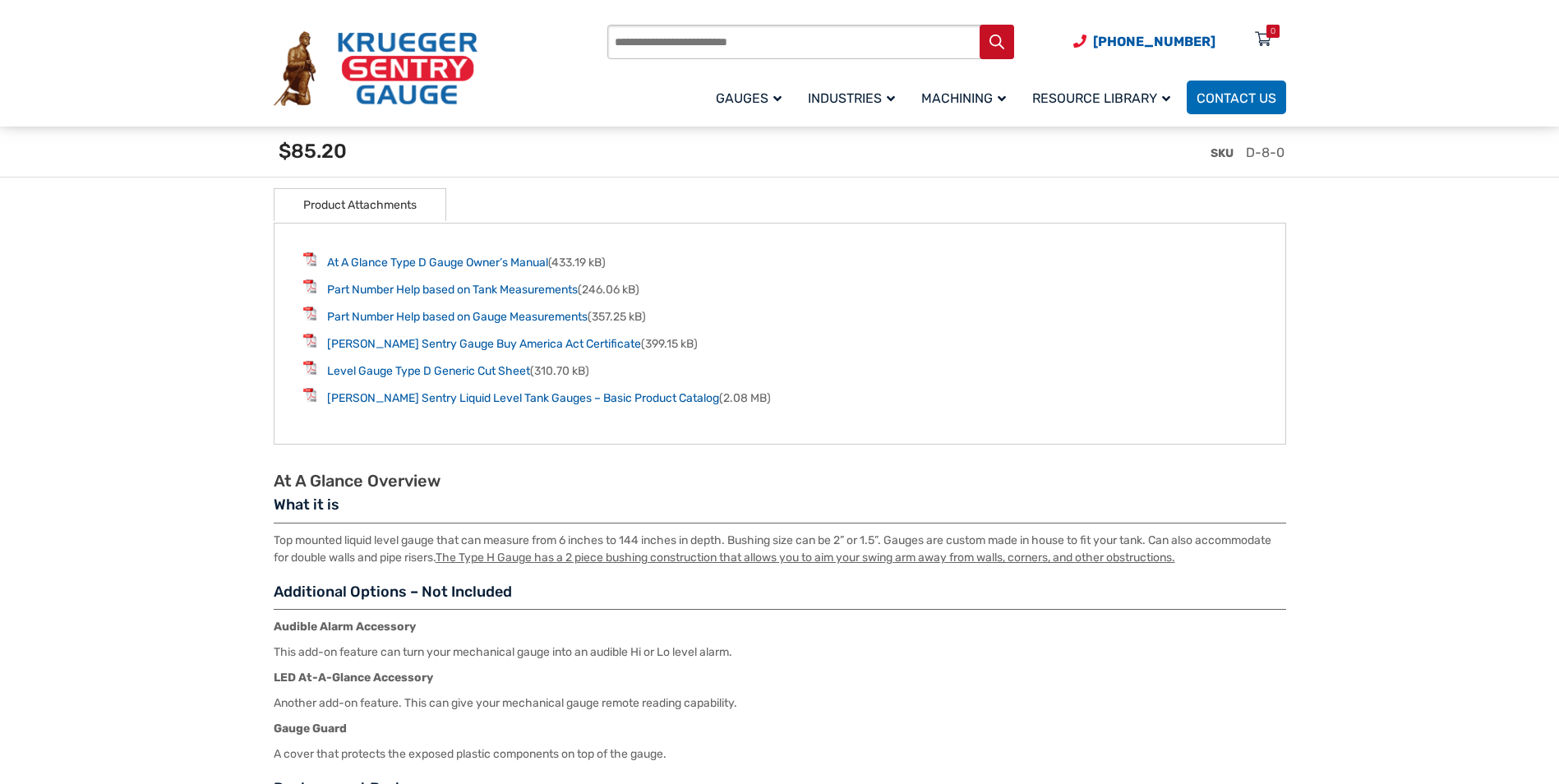
scroll to position [2218, 0]
